Goal: Task Accomplishment & Management: Manage account settings

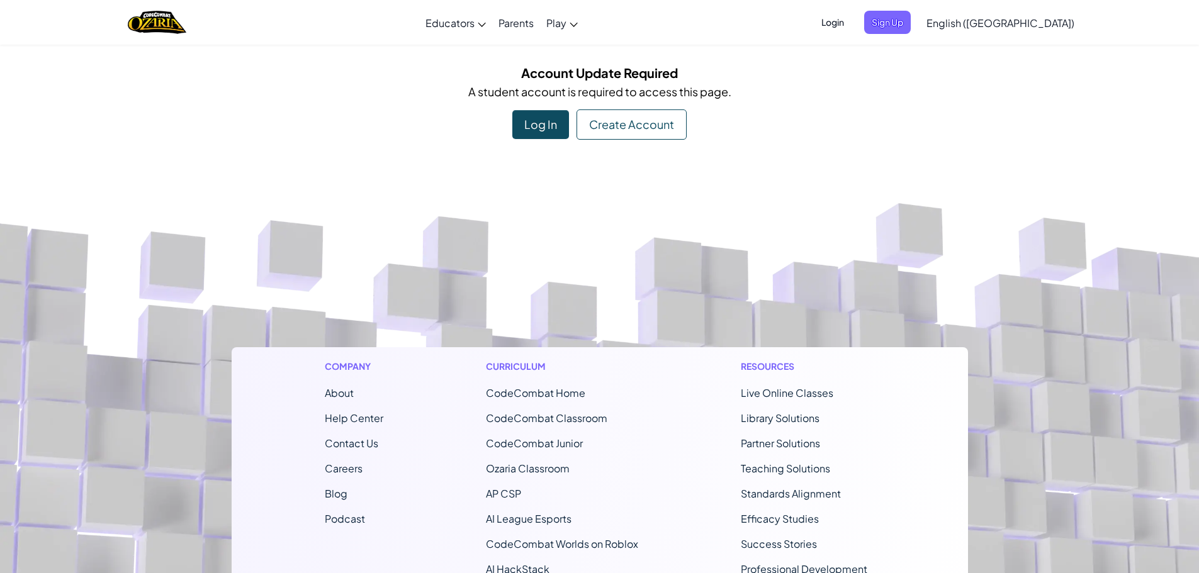
click at [552, 124] on div "Log In" at bounding box center [540, 124] width 57 height 29
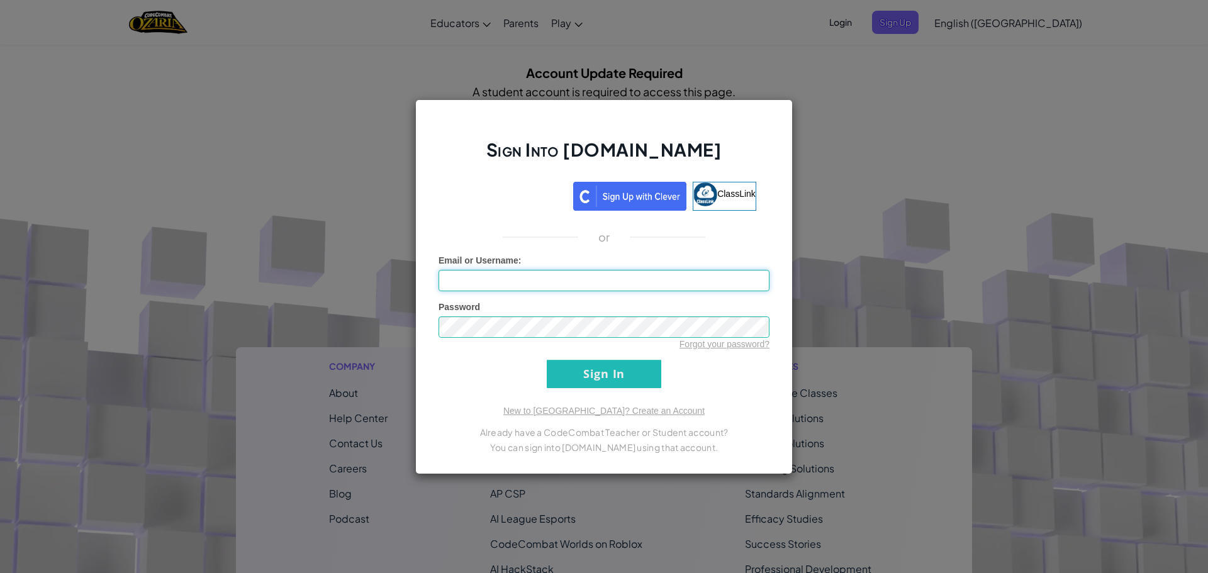
click at [568, 271] on input "Email or Username :" at bounding box center [604, 280] width 331 height 21
type input "emilysanchezabc123"
drag, startPoint x: 529, startPoint y: 277, endPoint x: 392, endPoint y: 292, distance: 138.0
click at [392, 292] on div "Sign Into [DOMAIN_NAME] ClassLink or Unknown Error Email or Username : emilysan…" at bounding box center [604, 286] width 1208 height 573
type input "[EMAIL_ADDRESS][DOMAIN_NAME]"
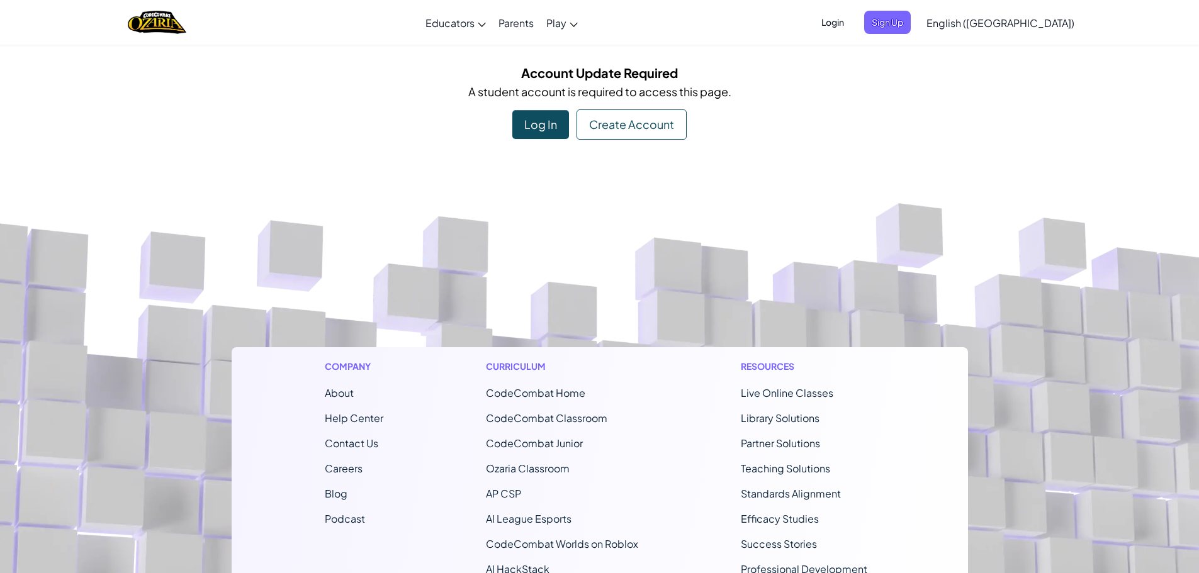
click at [529, 113] on div "Account Update Required A student account is required to access this page. Log …" at bounding box center [600, 101] width 736 height 77
click at [530, 115] on div "Log In" at bounding box center [540, 124] width 57 height 29
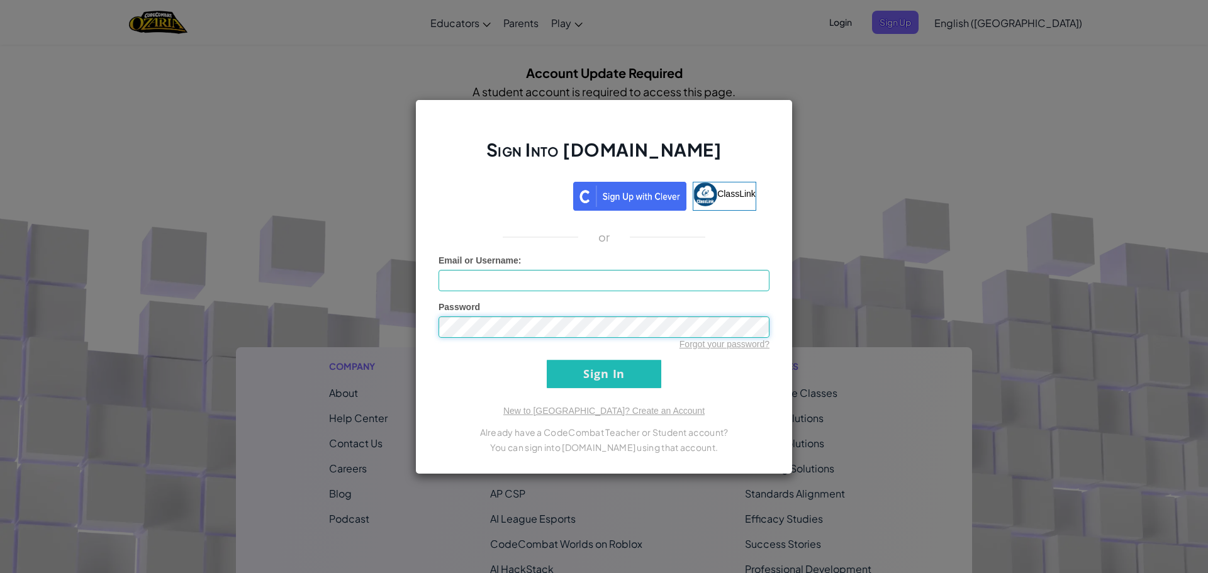
click at [547, 360] on input "Sign In" at bounding box center [604, 374] width 115 height 28
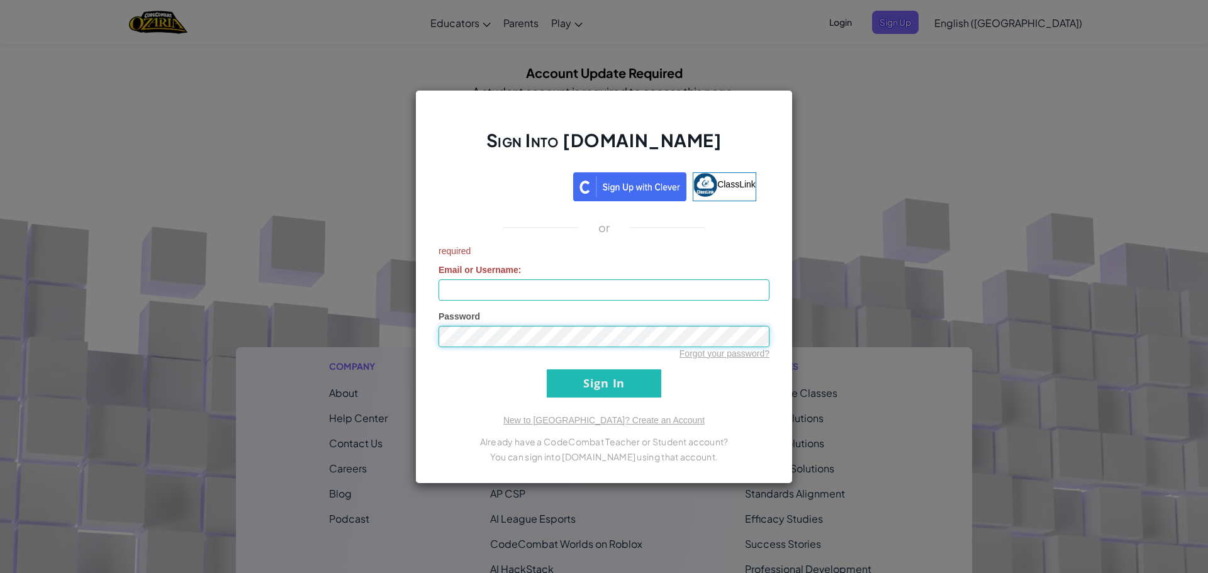
click at [547, 369] on input "Sign In" at bounding box center [604, 383] width 115 height 28
drag, startPoint x: 530, startPoint y: 302, endPoint x: 558, endPoint y: 315, distance: 31.3
click at [535, 304] on form "required Email or Username : Password Forgot your password? Sign In" at bounding box center [604, 321] width 331 height 153
click at [548, 294] on input "Email or Username :" at bounding box center [604, 289] width 331 height 21
type input "[EMAIL_ADDRESS][DOMAIN_NAME]"
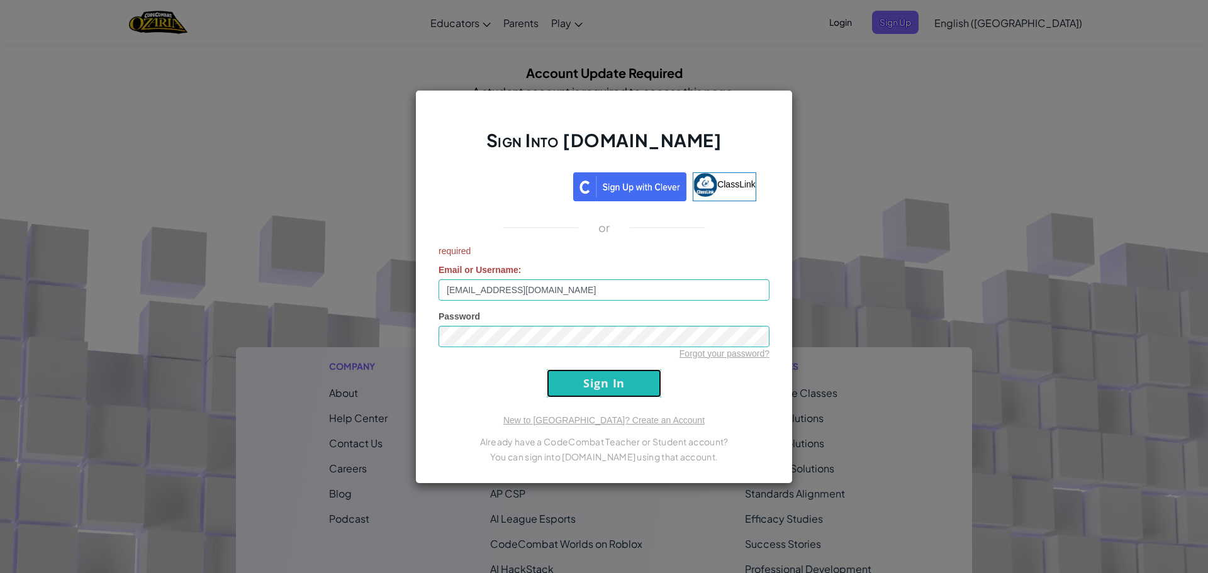
click at [580, 384] on input "Sign In" at bounding box center [604, 383] width 115 height 28
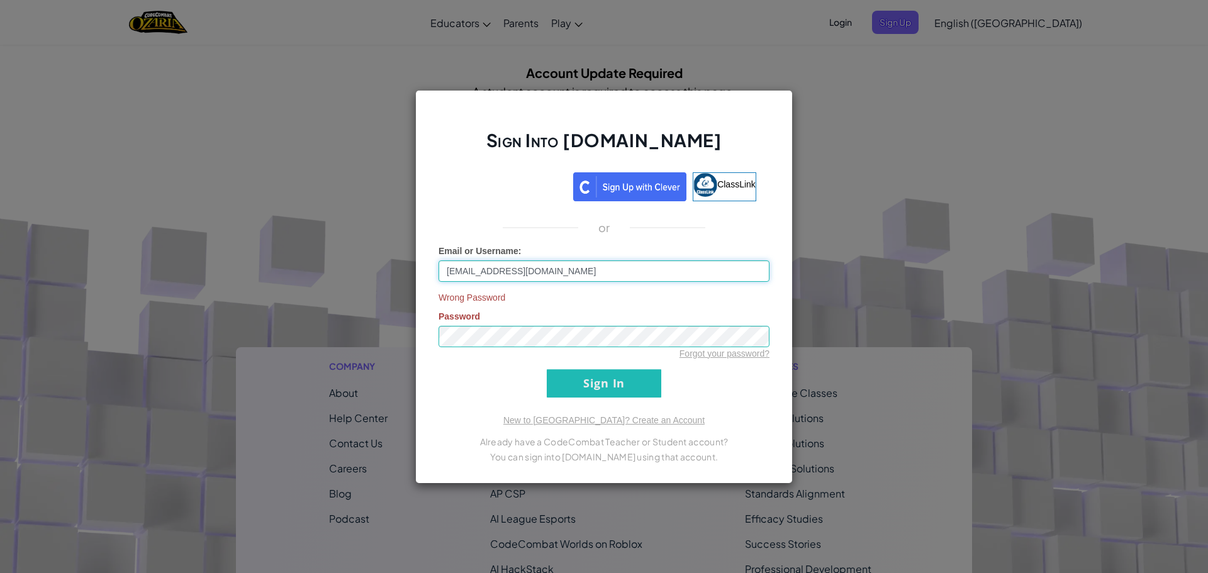
drag, startPoint x: 563, startPoint y: 270, endPoint x: 347, endPoint y: 281, distance: 216.8
click at [347, 281] on div "Sign Into Ozaria.com ClassLink or Email or Username : esanchez@gm.sbac.edu Wron…" at bounding box center [604, 286] width 1208 height 573
click at [585, 388] on input "Sign In" at bounding box center [604, 383] width 115 height 28
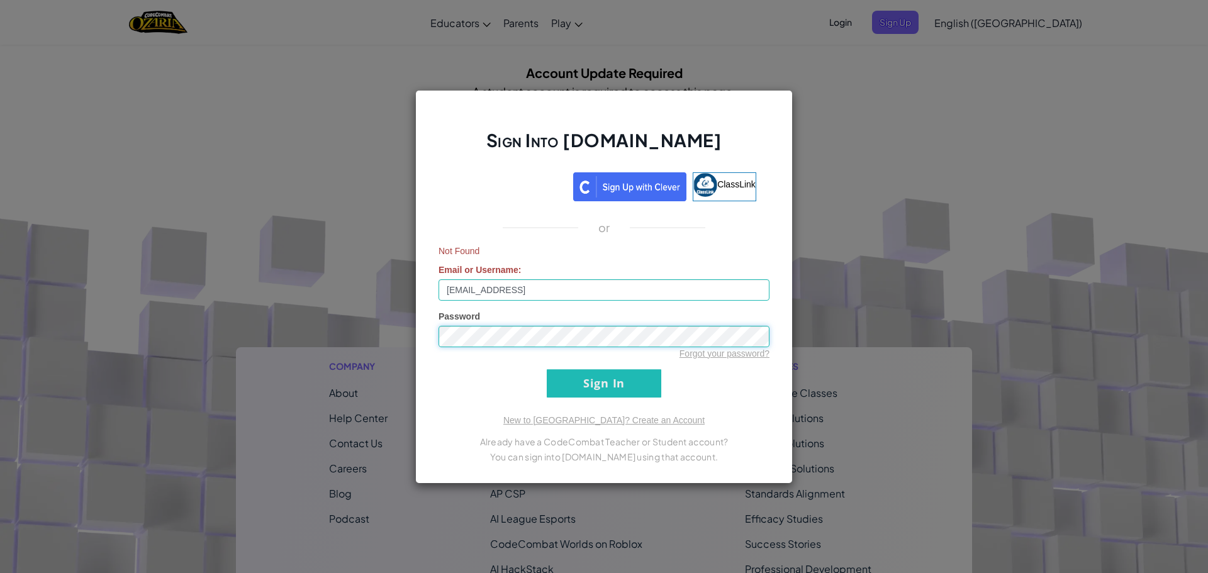
click at [547, 369] on input "Sign In" at bounding box center [604, 383] width 115 height 28
drag, startPoint x: 544, startPoint y: 292, endPoint x: 576, endPoint y: 289, distance: 31.6
click at [576, 289] on input "esanchez@gm.sbac.eduabc123" at bounding box center [604, 289] width 331 height 21
type input "[EMAIL_ADDRESS][DOMAIN_NAME]"
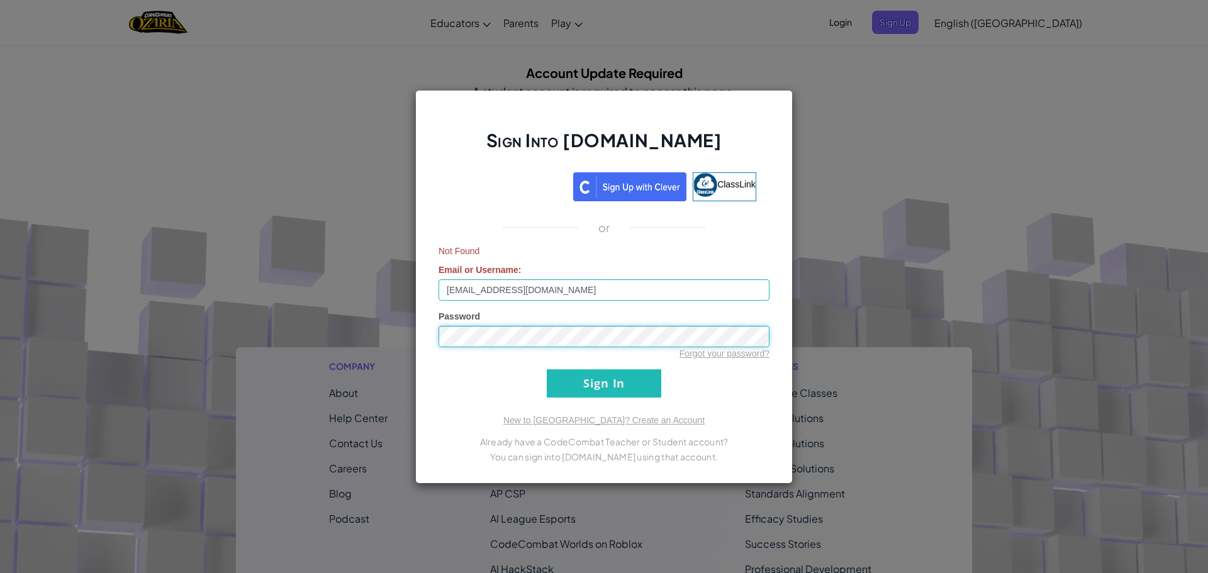
click at [547, 369] on input "Sign In" at bounding box center [604, 383] width 115 height 28
